Goal: Task Accomplishment & Management: Complete application form

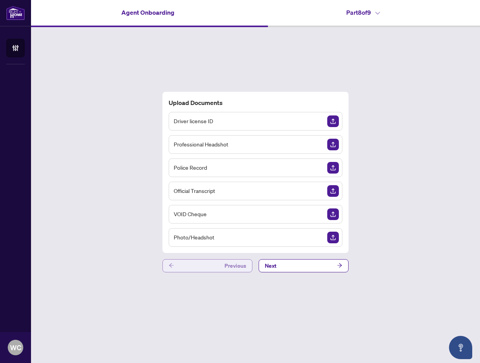
click at [234, 261] on span "Previous" at bounding box center [235, 266] width 22 height 12
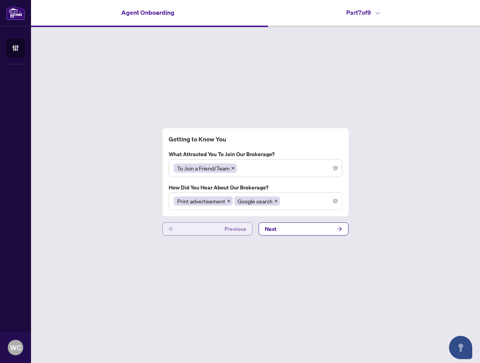
click at [217, 231] on button "Previous" at bounding box center [207, 228] width 90 height 13
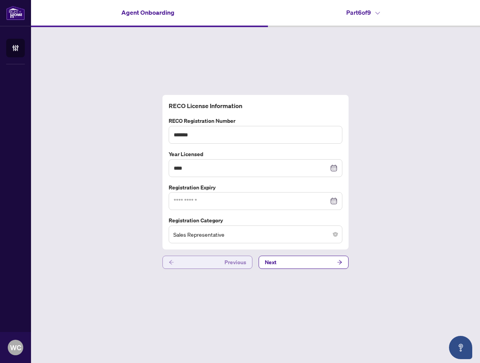
click at [225, 259] on button "Previous" at bounding box center [207, 262] width 90 height 13
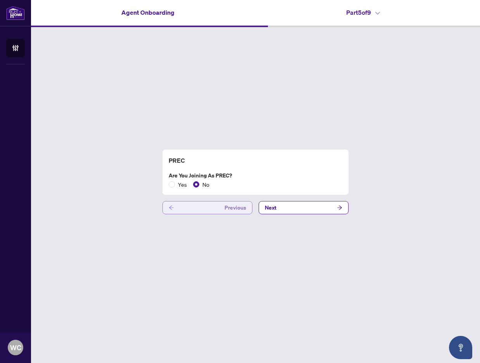
click at [203, 206] on button "Previous" at bounding box center [207, 207] width 90 height 13
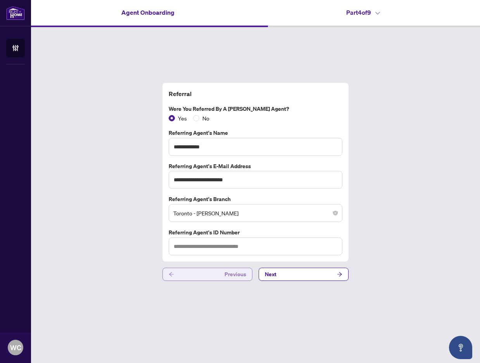
click at [201, 270] on button "Previous" at bounding box center [207, 274] width 90 height 13
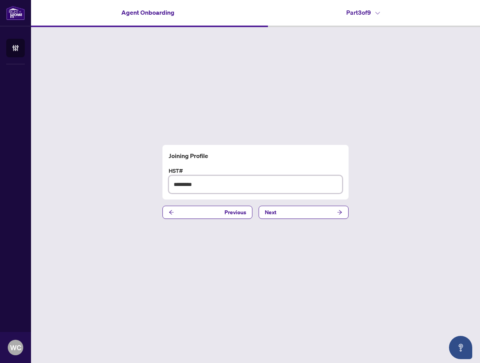
click at [205, 184] on input "*********" at bounding box center [256, 184] width 174 height 18
type input "**********"
click at [301, 210] on button "Next" at bounding box center [303, 212] width 90 height 13
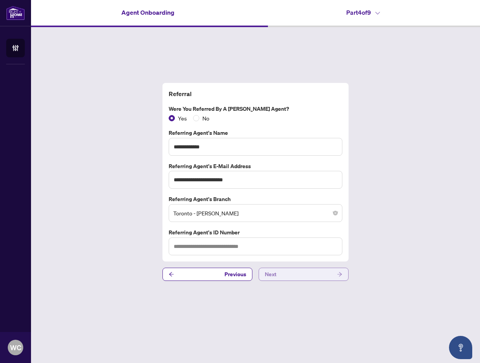
click at [303, 273] on button "Next" at bounding box center [303, 274] width 90 height 13
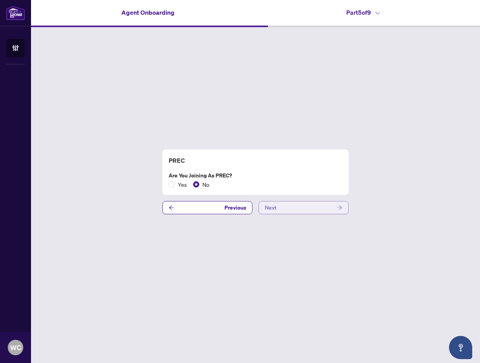
click at [290, 205] on button "Next" at bounding box center [303, 207] width 90 height 13
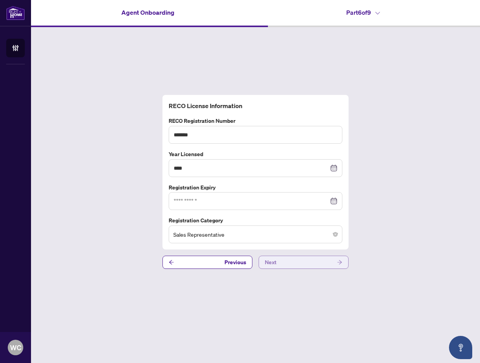
click at [329, 266] on button "Next" at bounding box center [303, 262] width 90 height 13
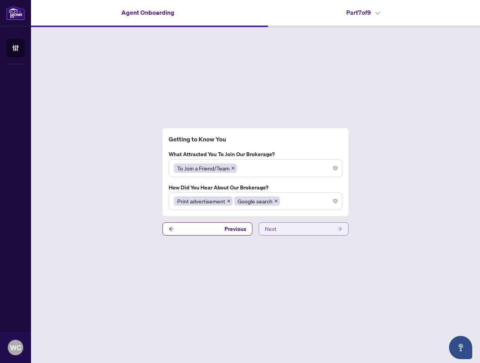
click at [322, 232] on button "Next" at bounding box center [303, 228] width 90 height 13
